Goal: Ask a question

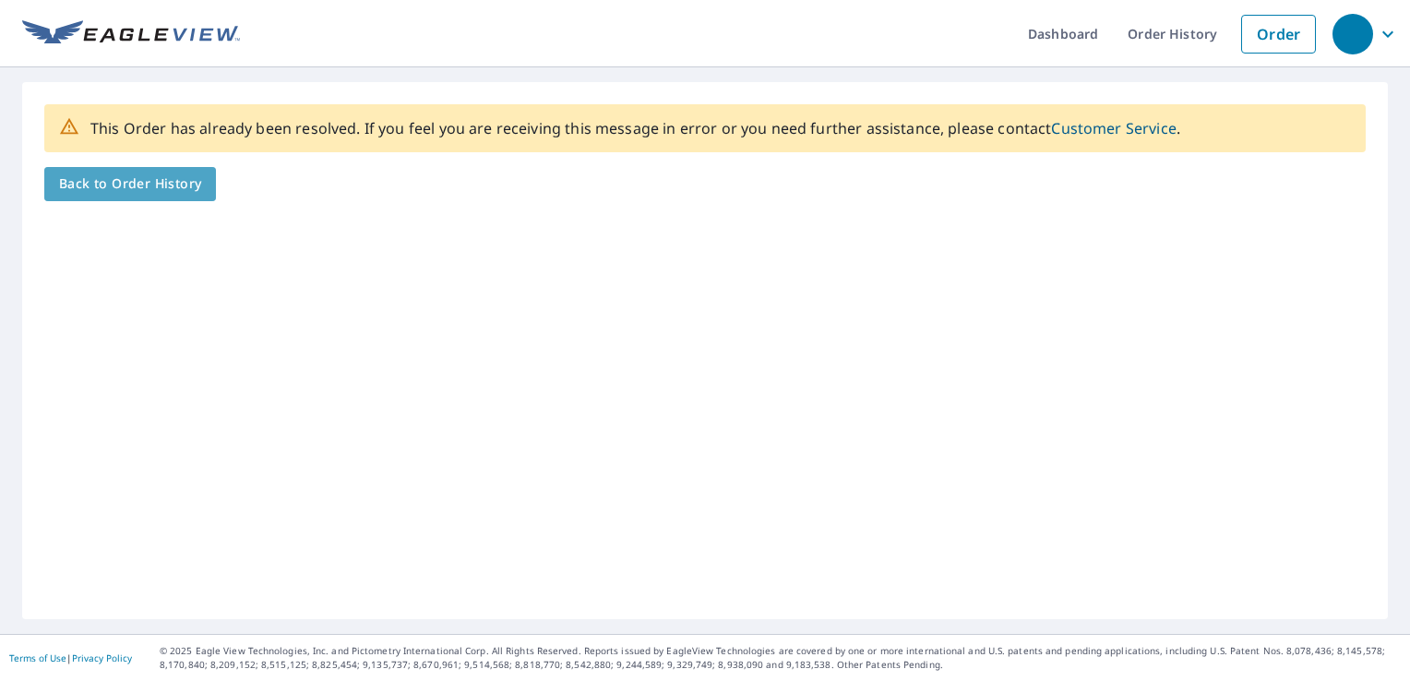
click at [116, 196] on link "Back to Order History" at bounding box center [130, 184] width 172 height 34
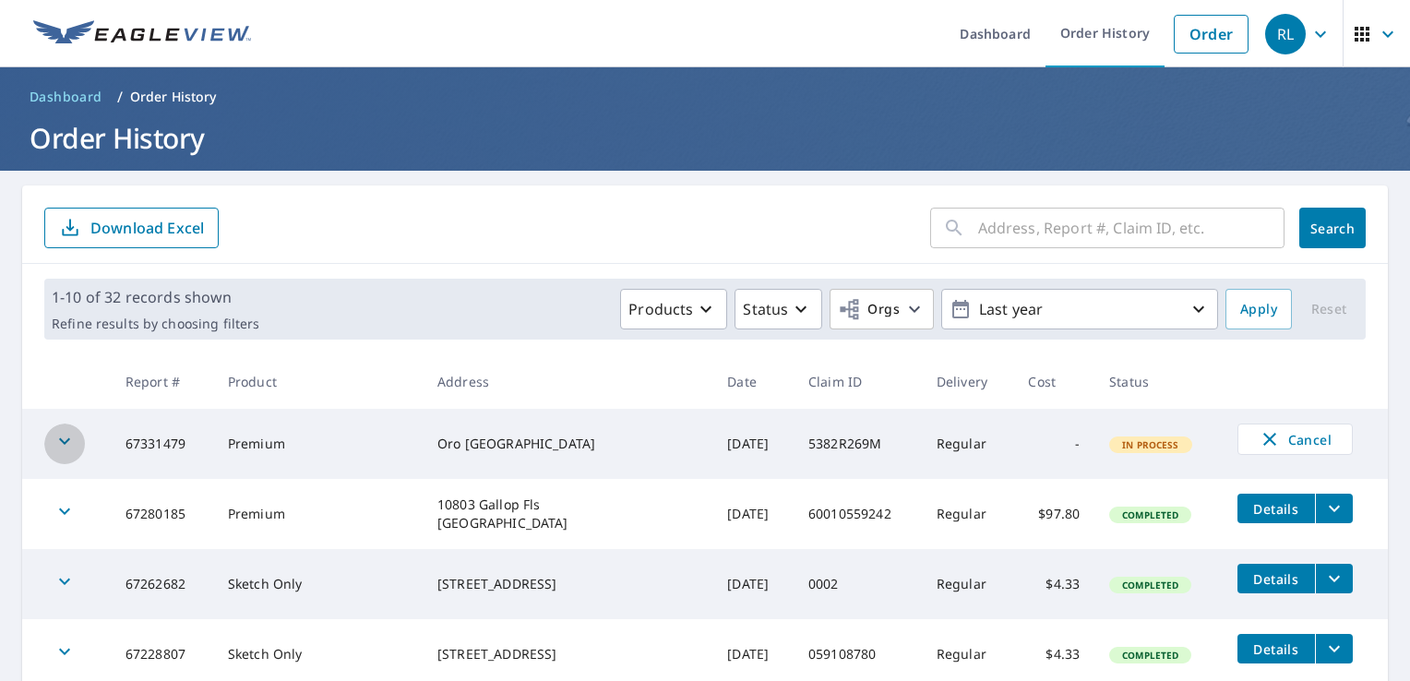
click at [64, 436] on icon "button" at bounding box center [65, 441] width 22 height 22
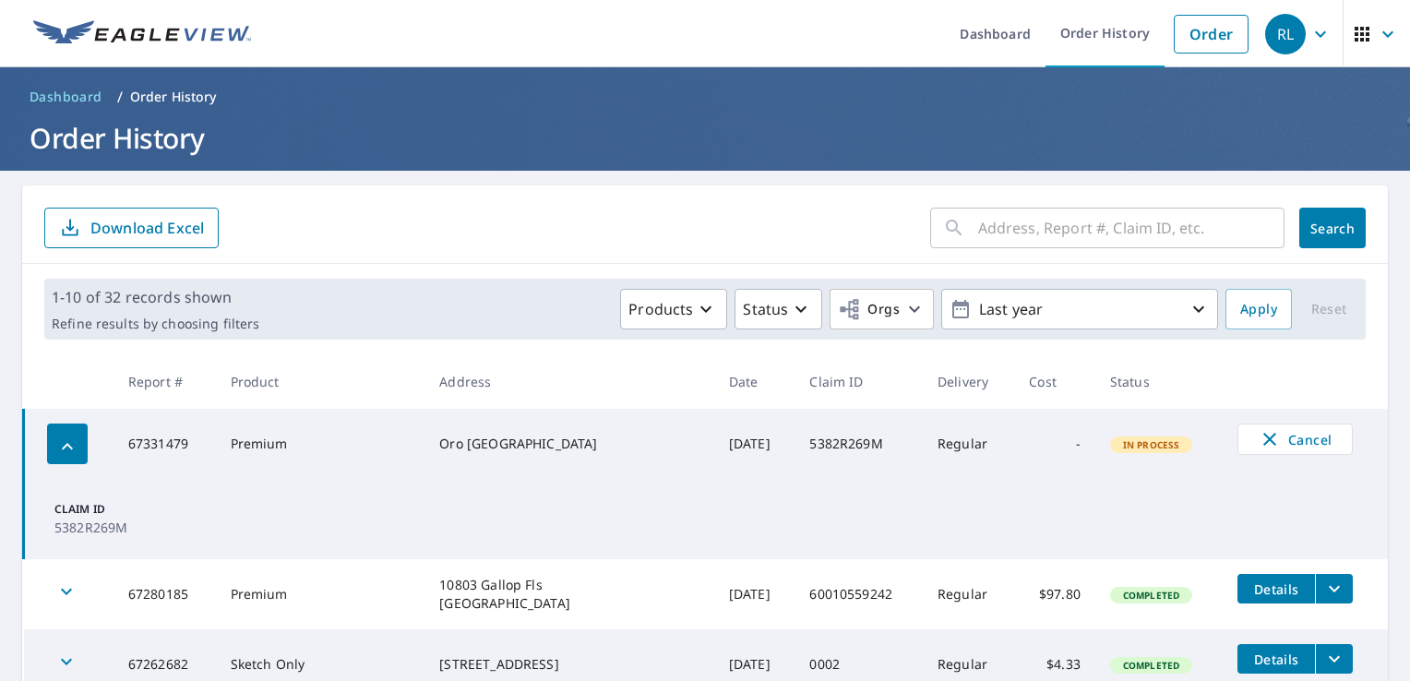
click at [497, 438] on div "Oro Cyn San Antonio, TX 78254" at bounding box center [569, 444] width 260 height 18
click at [1309, 31] on icon "button" at bounding box center [1320, 34] width 22 height 22
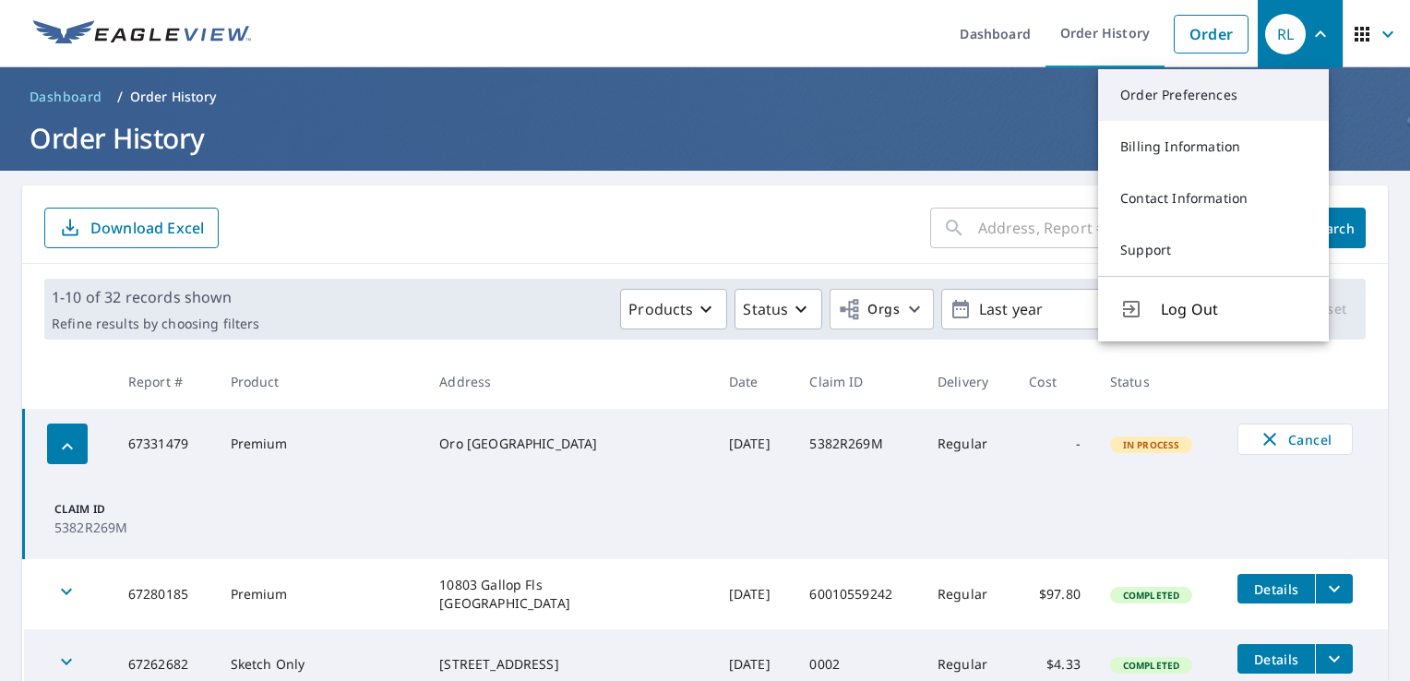
click at [1214, 100] on link "Order Preferences" at bounding box center [1213, 95] width 231 height 52
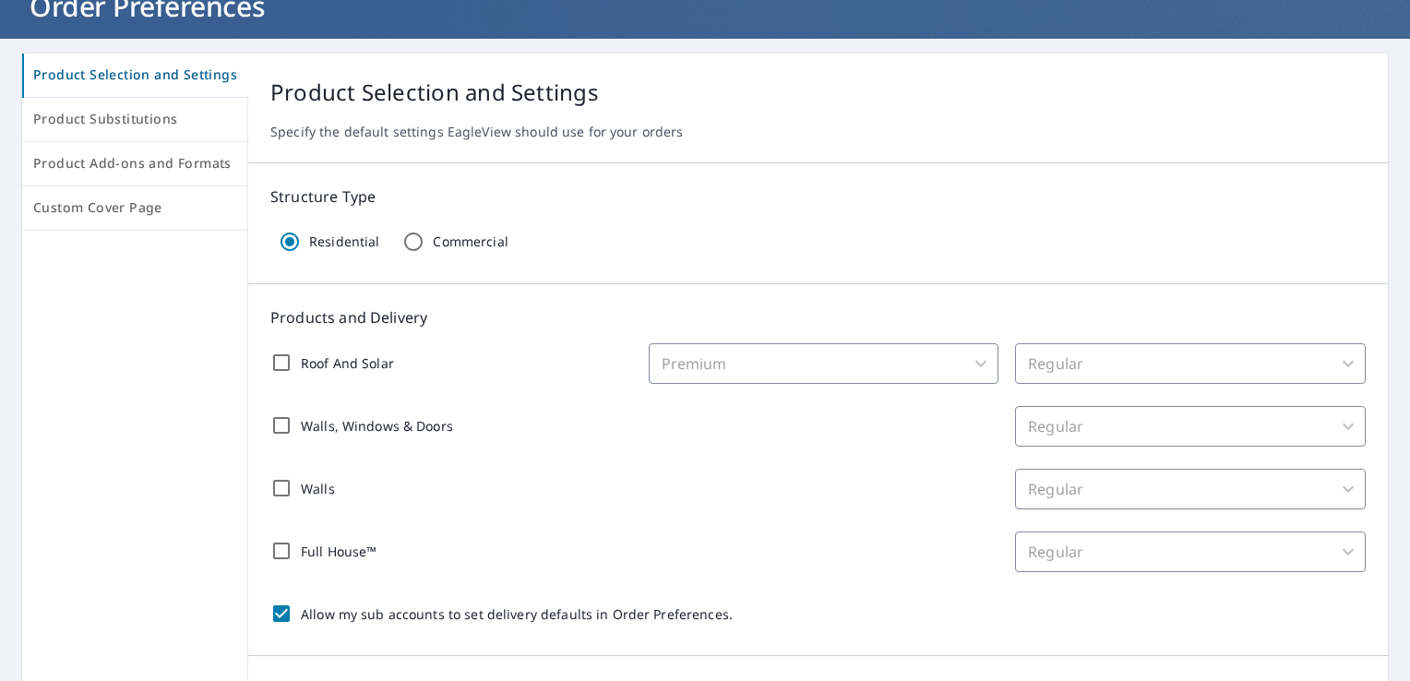
scroll to position [185, 0]
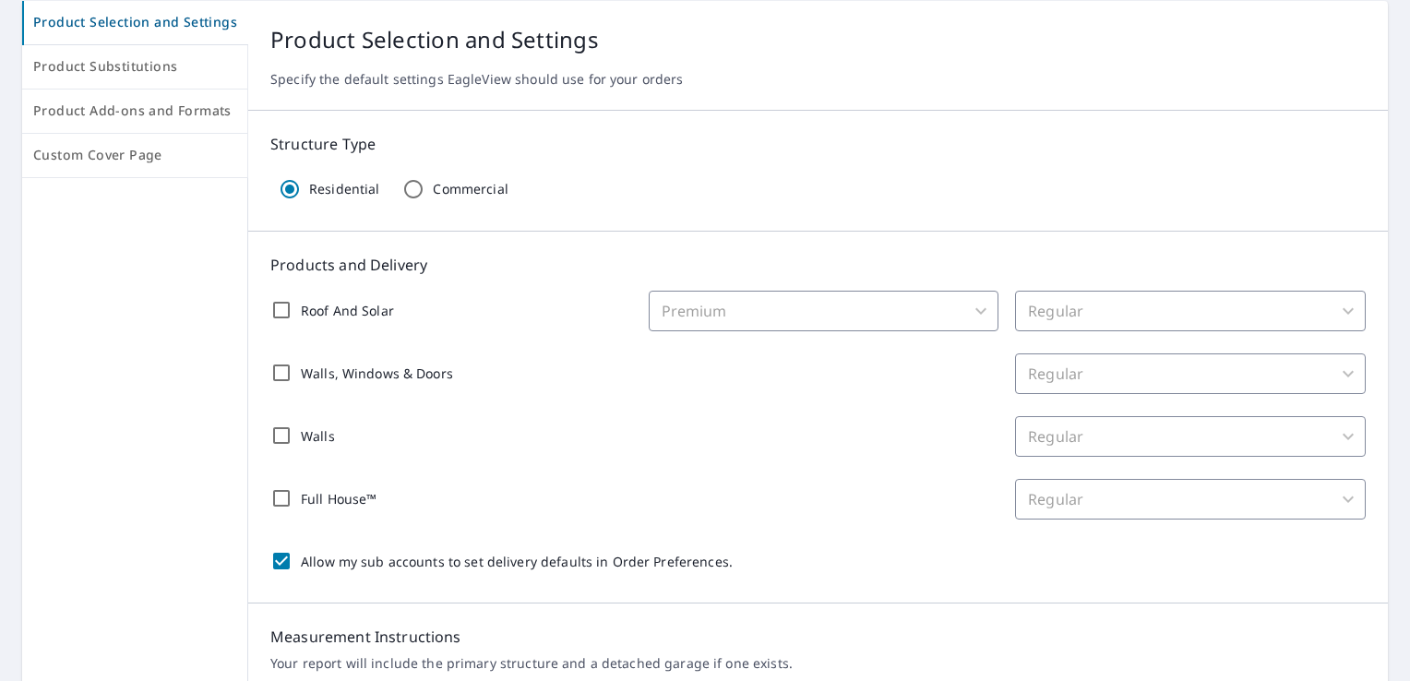
click at [899, 500] on div "Full House™ Regular 8 ​" at bounding box center [817, 499] width 1095 height 41
click at [921, 400] on div "Roof And Solar Premium 31 ​ Regular 8 ​ Walls, Windows & Doors Regular 8 ​ Wall…" at bounding box center [817, 436] width 1095 height 290
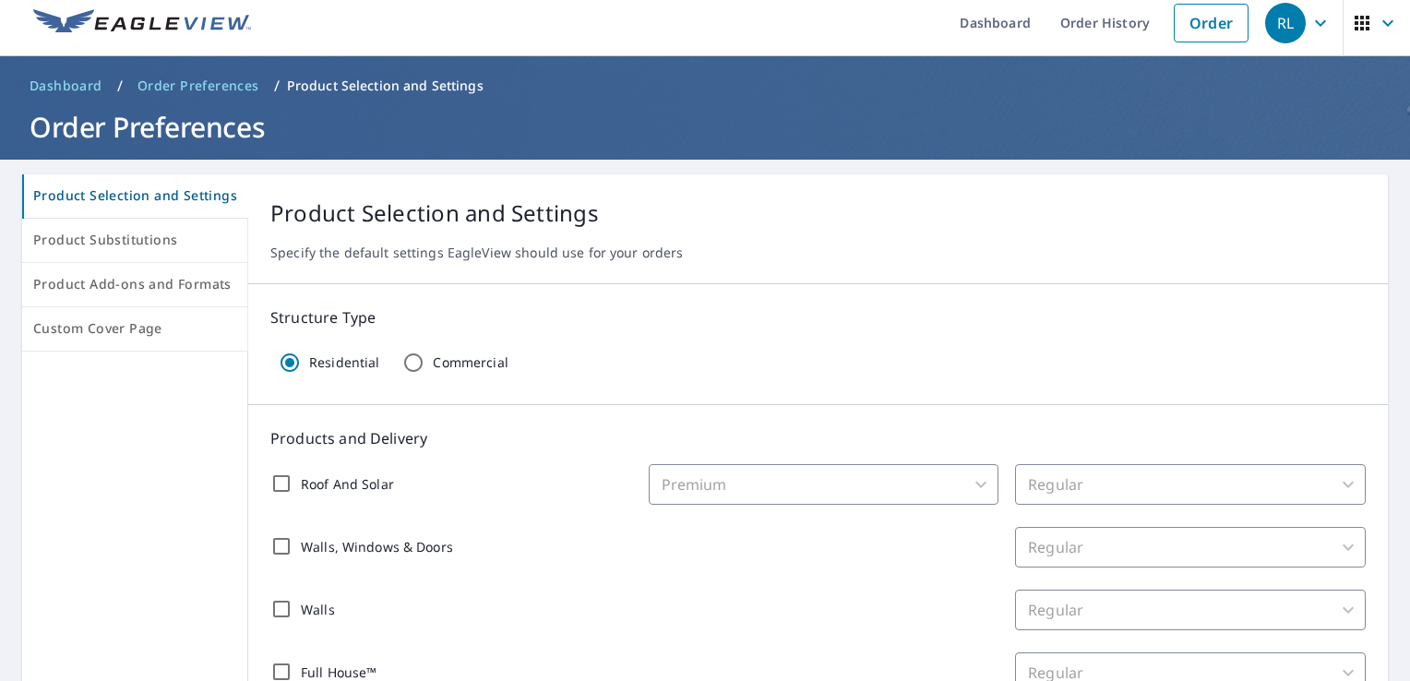
scroll to position [0, 0]
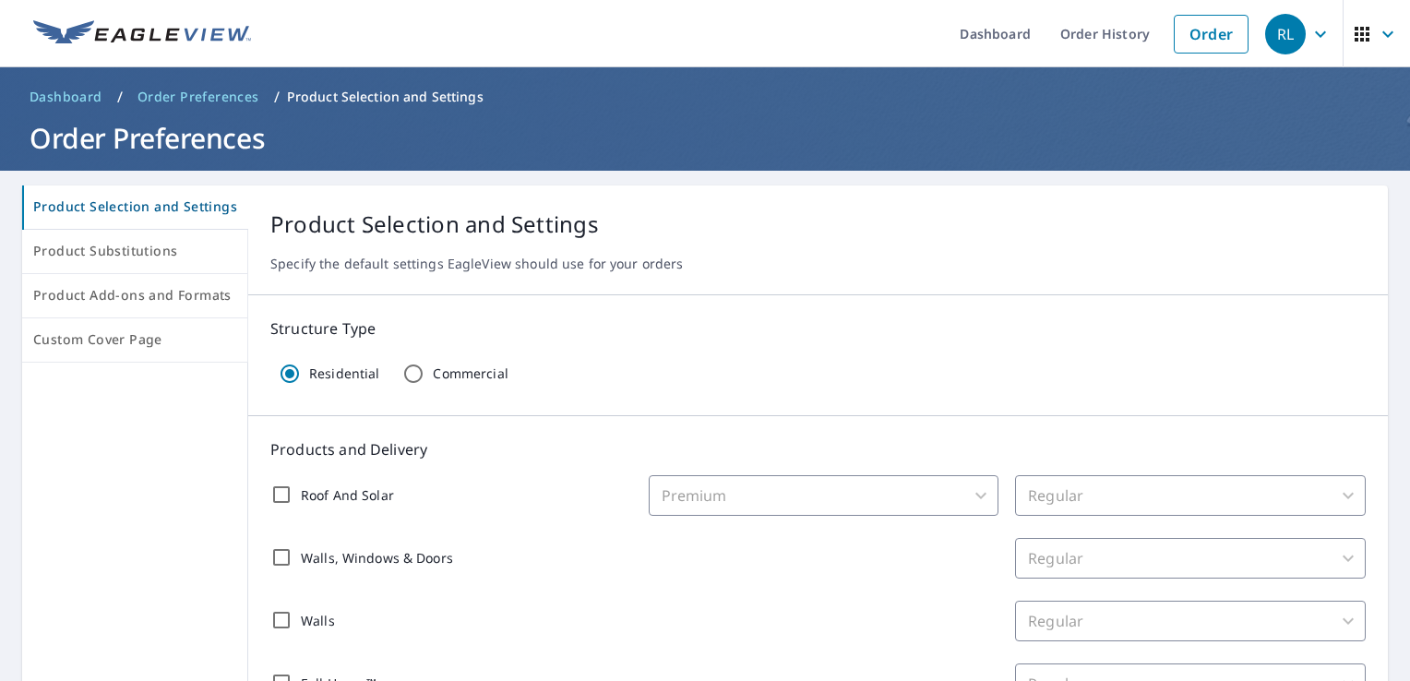
click at [65, 88] on span "Dashboard" at bounding box center [66, 97] width 73 height 18
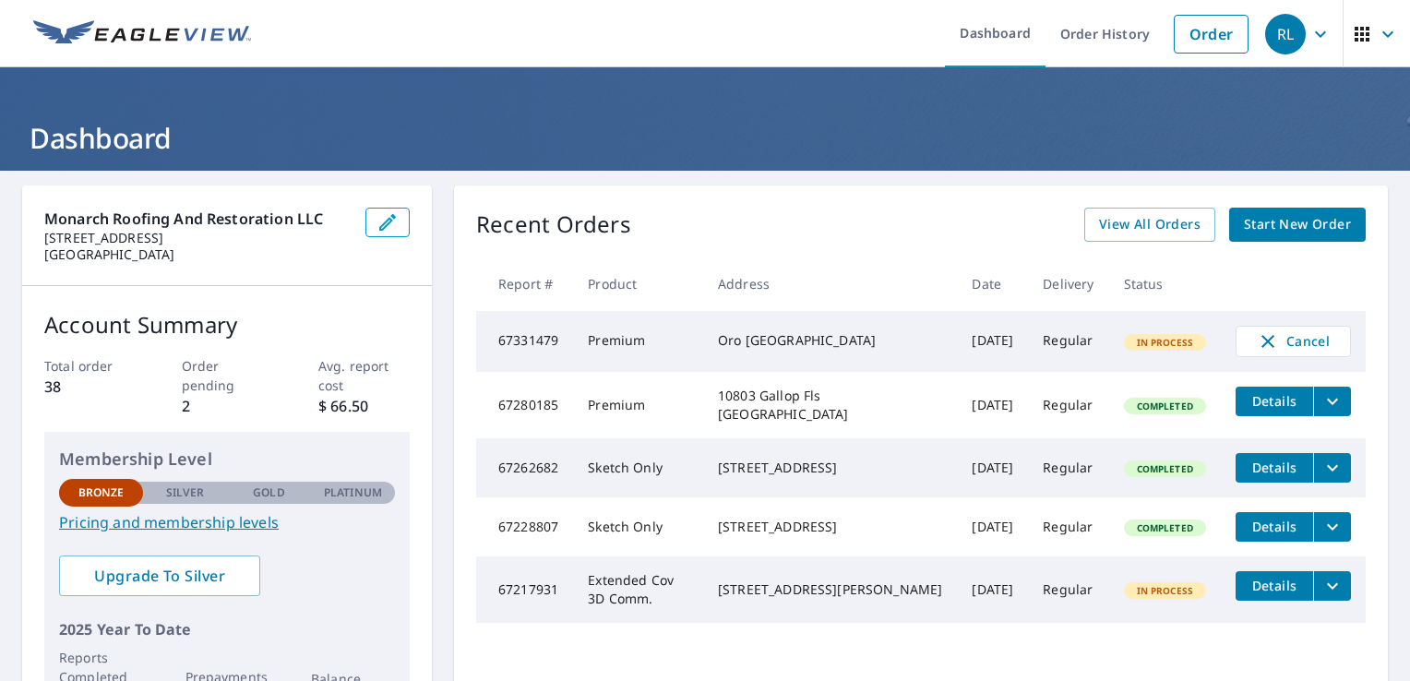
click at [1309, 30] on icon "button" at bounding box center [1320, 34] width 22 height 22
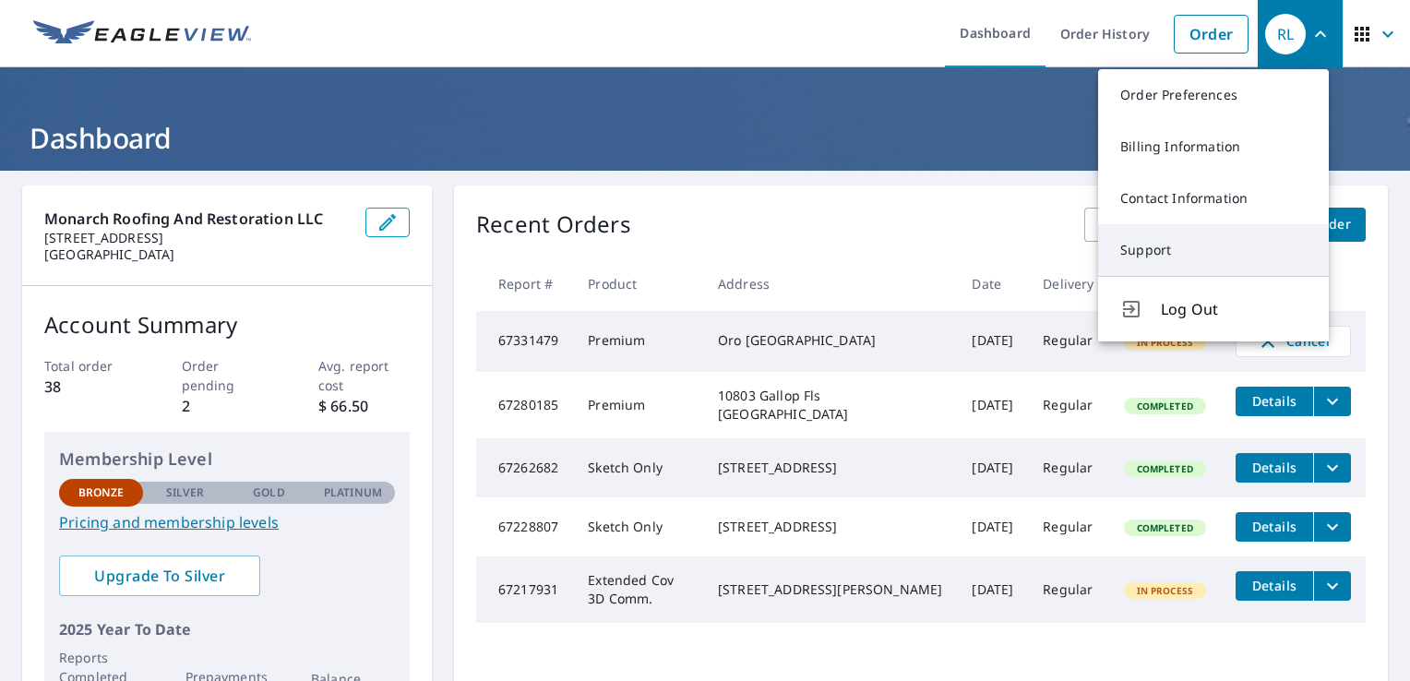
click at [1193, 242] on link "Support" at bounding box center [1213, 250] width 231 height 52
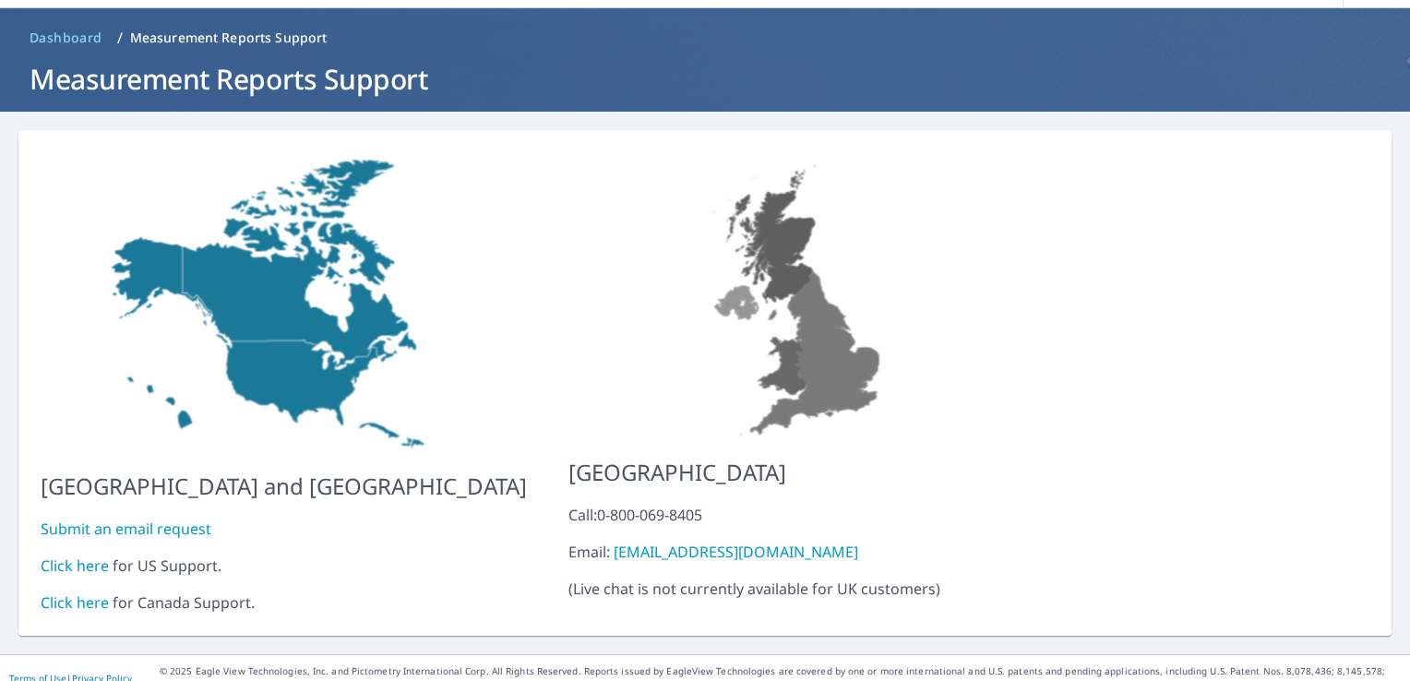
scroll to position [65, 0]
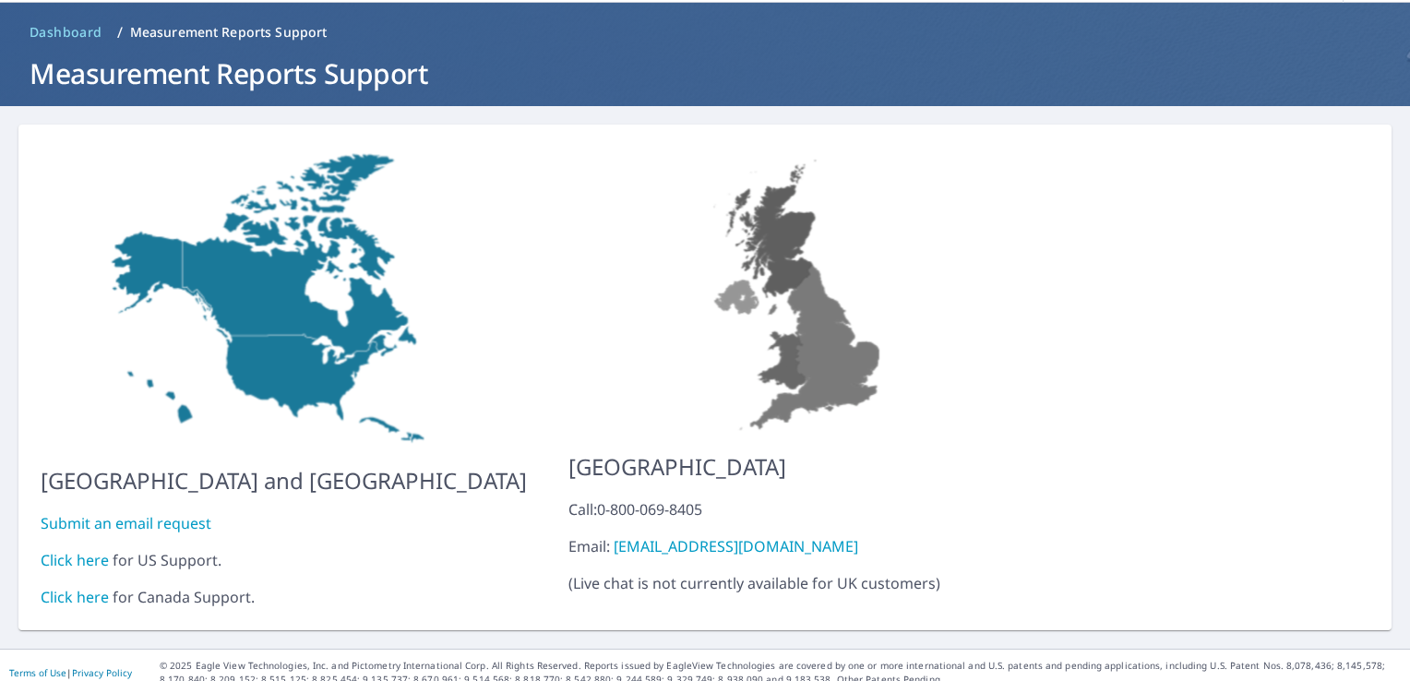
click at [63, 550] on link "Click here" at bounding box center [75, 560] width 68 height 20
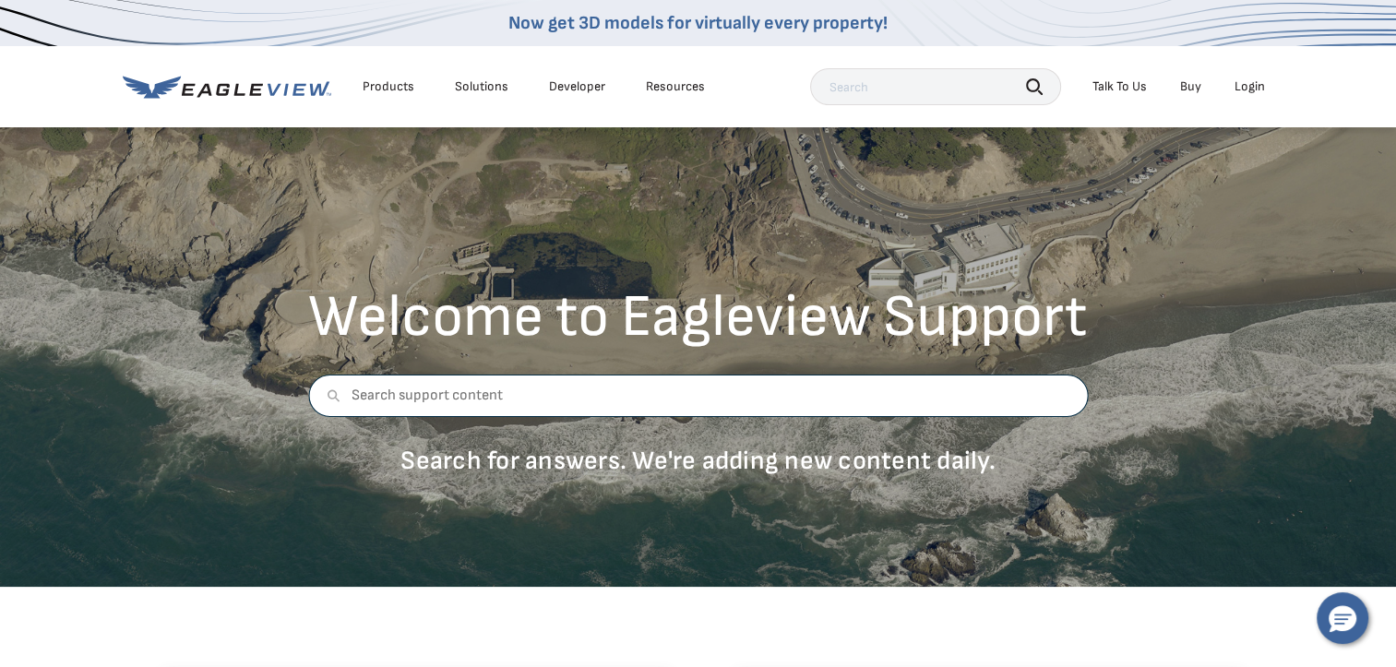
click at [466, 388] on input "text" at bounding box center [698, 396] width 780 height 42
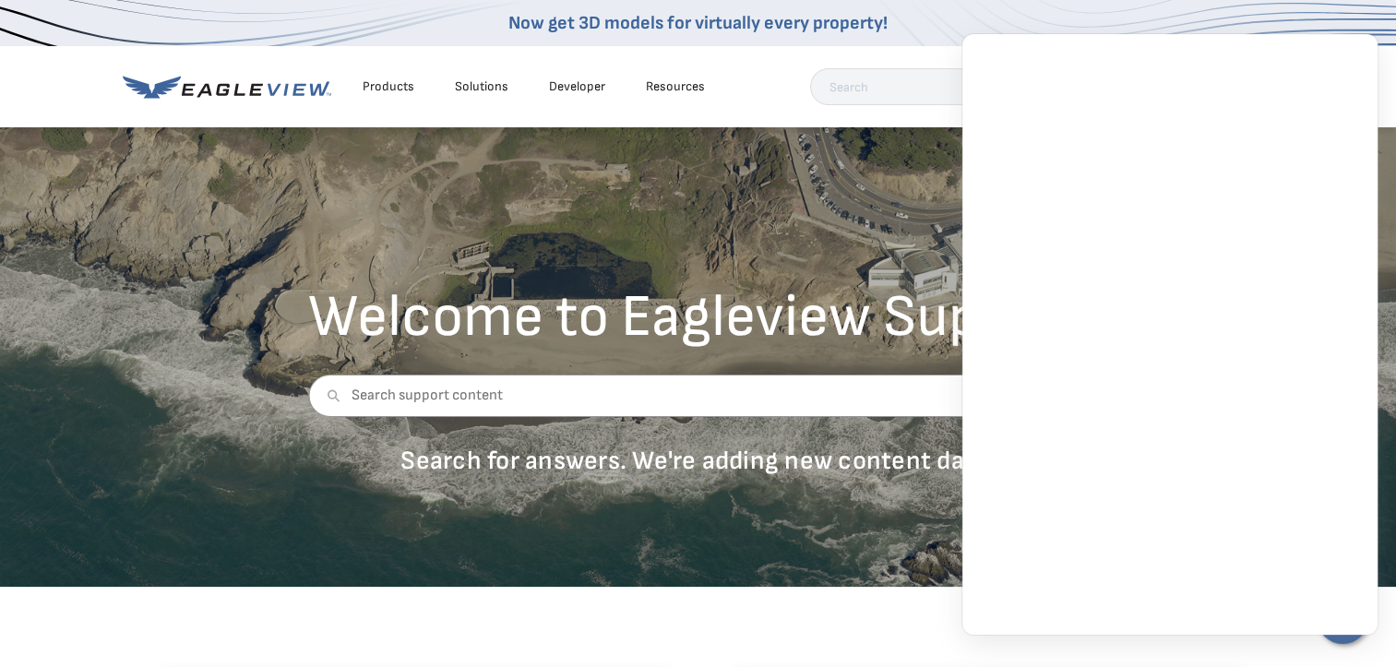
click at [741, 107] on div "Products Solutions Developer Resources Search Talk To Us Buy Login" at bounding box center [698, 86] width 1151 height 81
click at [823, 238] on div "Welcome to Eagleview Support Search for answers. We're adding new content daily." at bounding box center [698, 355] width 1396 height 461
